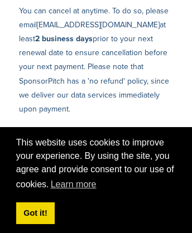
scroll to position [2399, 0]
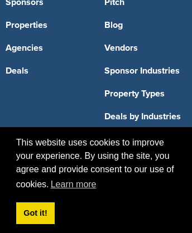
click at [145, 89] on link "Property Types" at bounding box center [145, 93] width 82 height 9
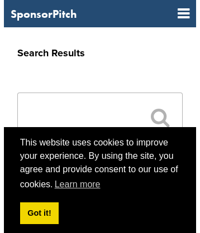
scroll to position [375, 0]
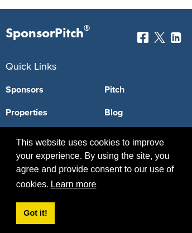
click at [75, 185] on link "Learn more" at bounding box center [73, 184] width 49 height 17
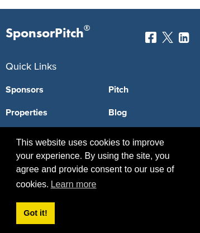
click at [183, 40] on icon at bounding box center [183, 37] width 10 height 9
